Goal: Find specific page/section: Find specific page/section

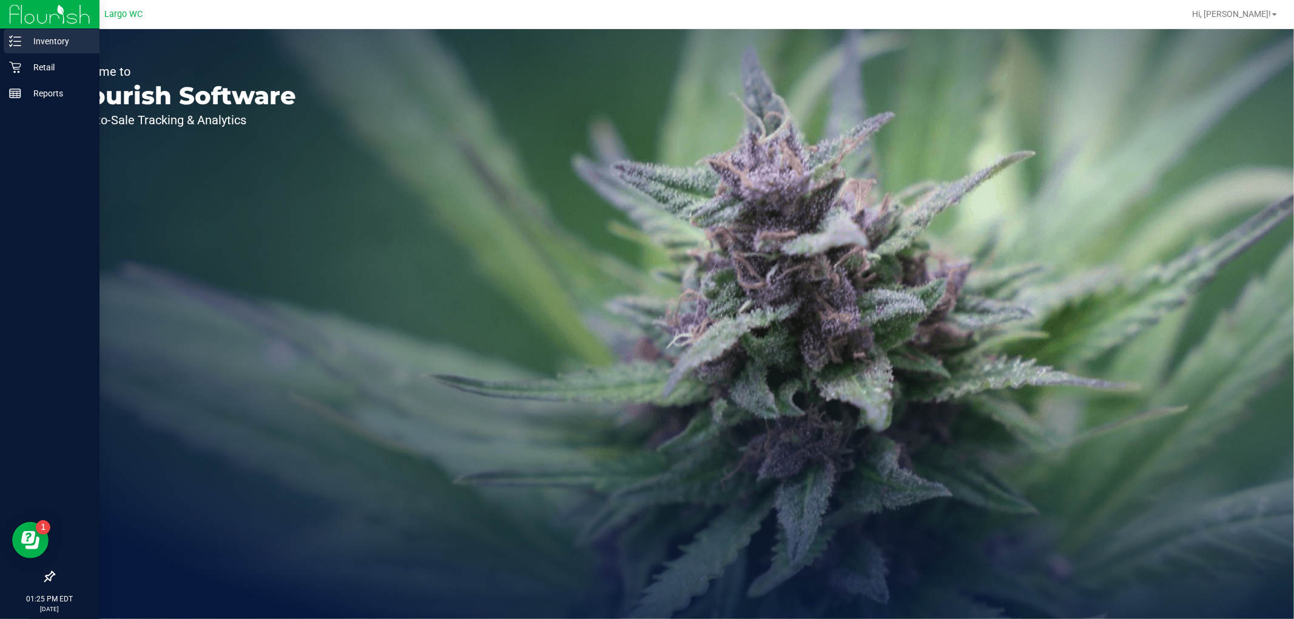
click at [15, 44] on icon at bounding box center [15, 41] width 12 height 12
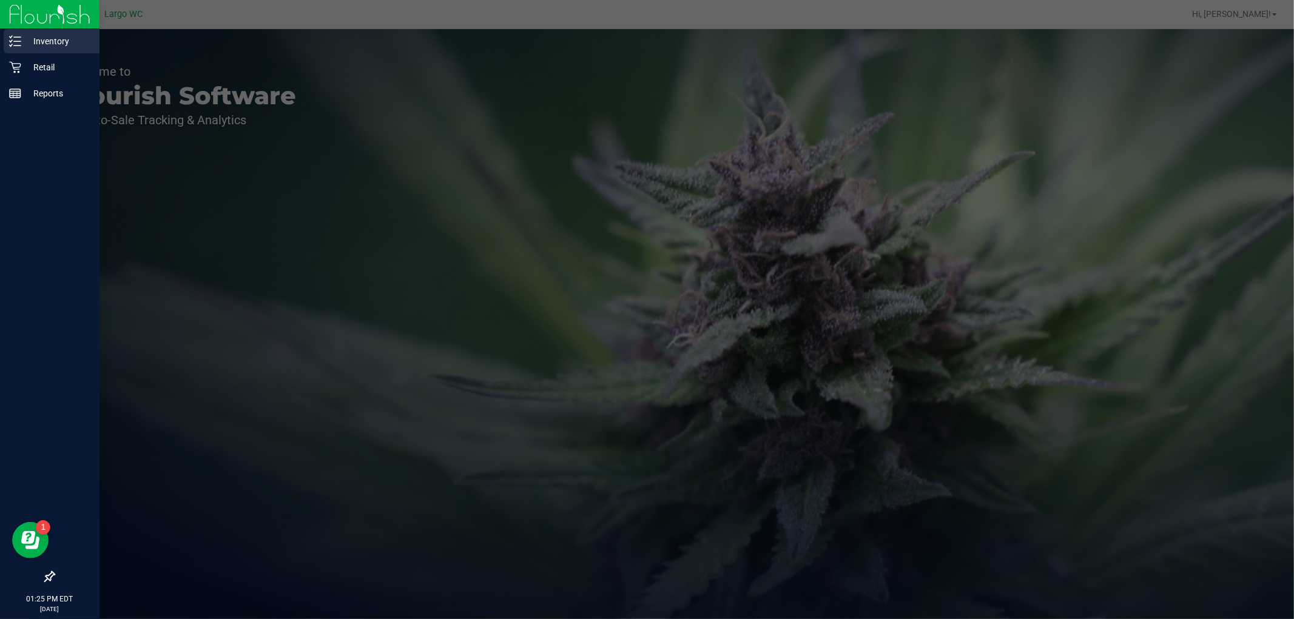
click at [15, 44] on icon at bounding box center [15, 41] width 12 height 12
click at [19, 42] on icon at bounding box center [15, 41] width 12 height 12
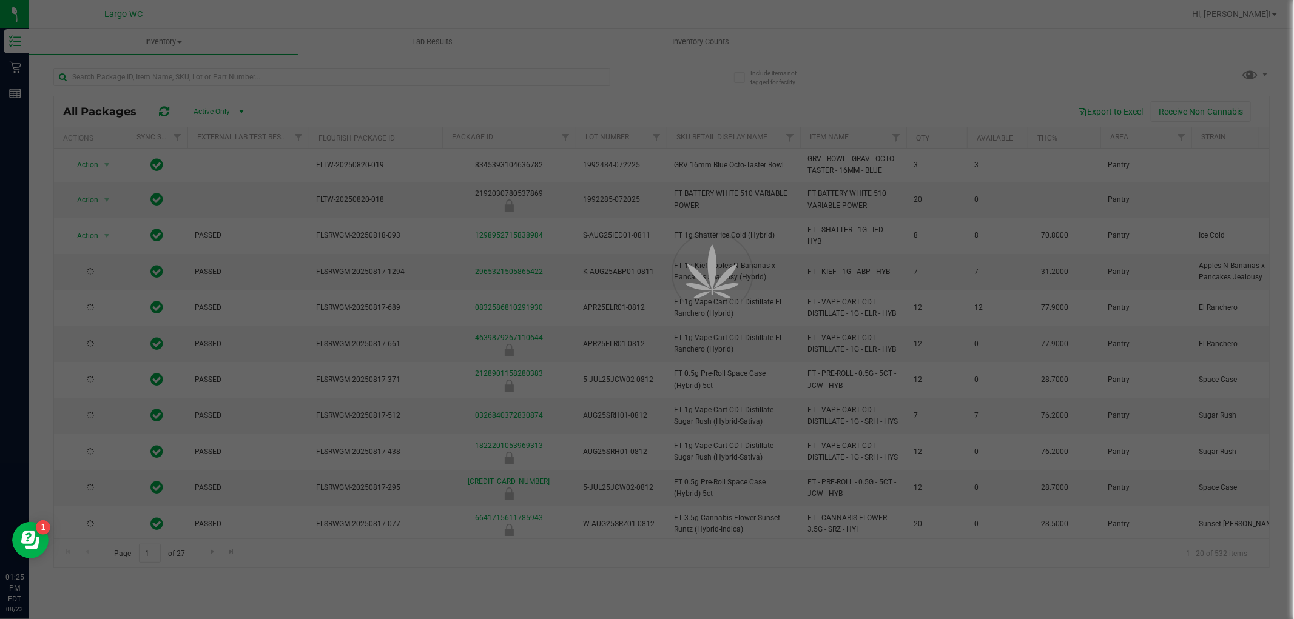
click at [414, 87] on div at bounding box center [647, 309] width 1294 height 619
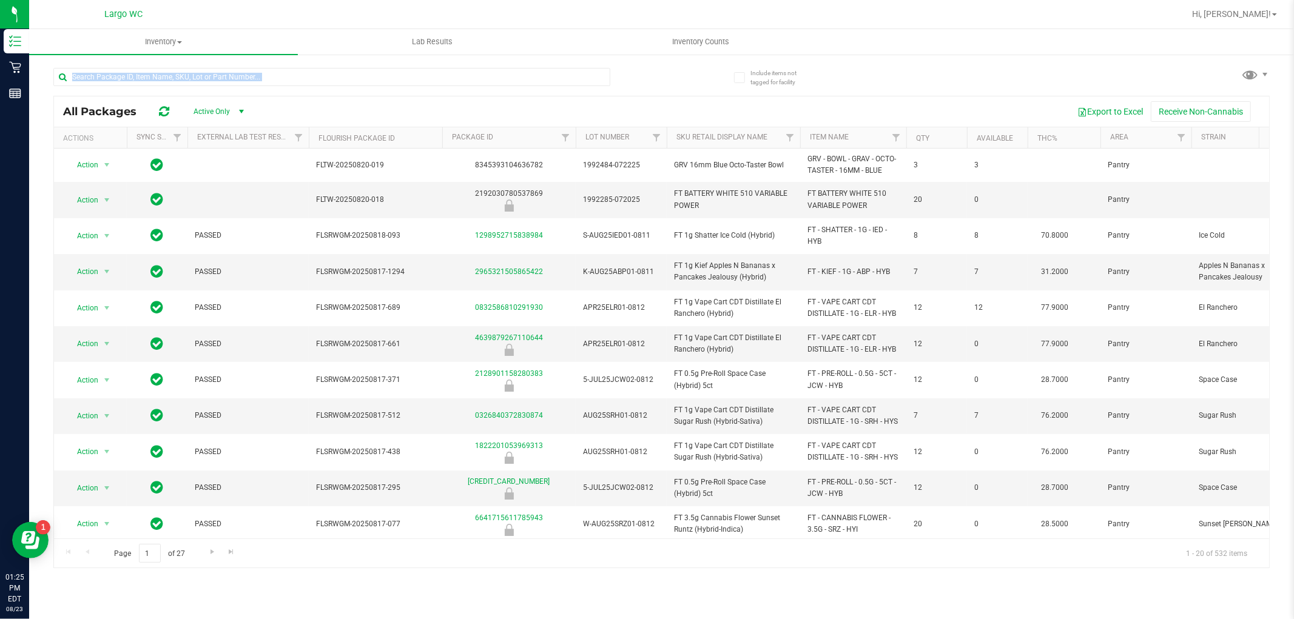
click at [414, 87] on div at bounding box center [331, 82] width 557 height 28
click at [394, 81] on input "text" at bounding box center [331, 77] width 557 height 18
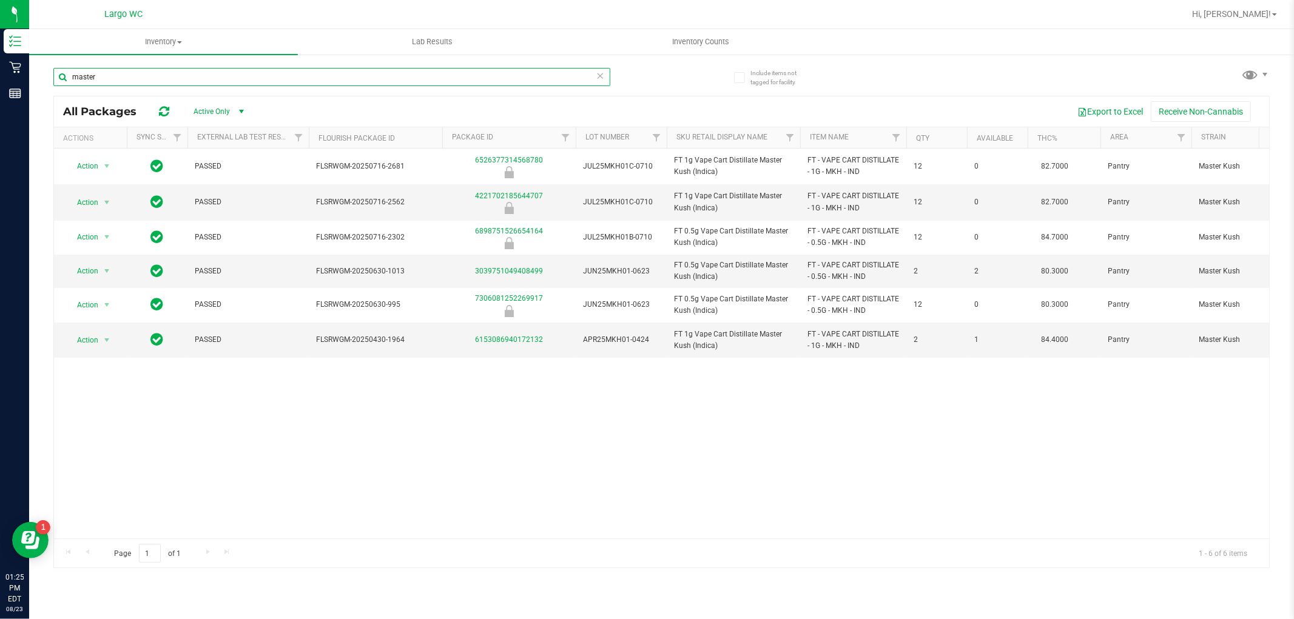
type input "master"
